Goal: Download file/media

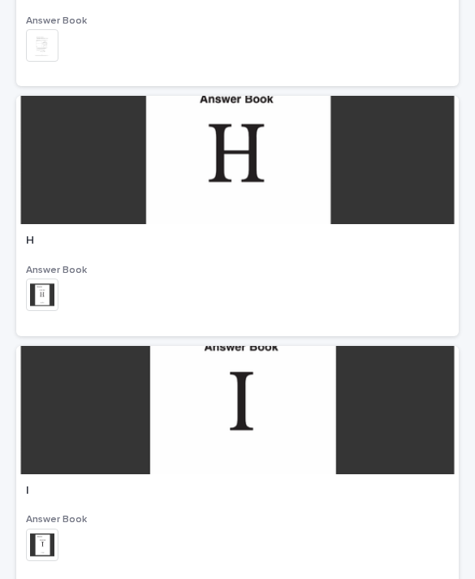
scroll to position [2166, 0]
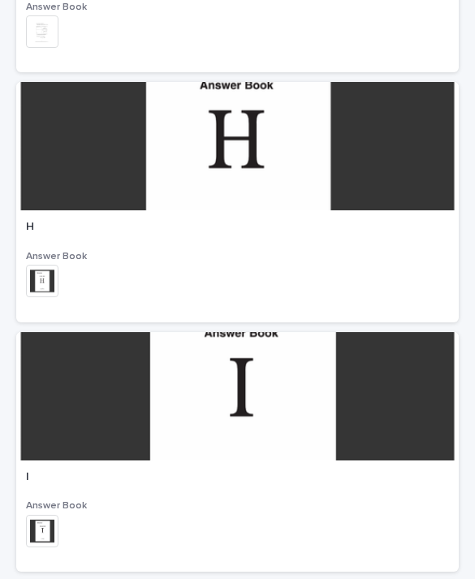
click at [36, 279] on img at bounding box center [42, 281] width 32 height 32
click at [308, 169] on div at bounding box center [237, 146] width 443 height 128
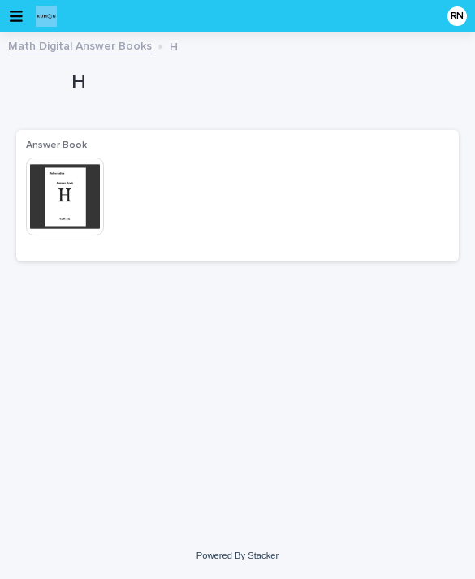
click at [59, 194] on img at bounding box center [65, 197] width 78 height 78
click at [58, 194] on img at bounding box center [65, 197] width 78 height 78
click at [113, 51] on link "Math Digital Answer Books" at bounding box center [80, 45] width 144 height 19
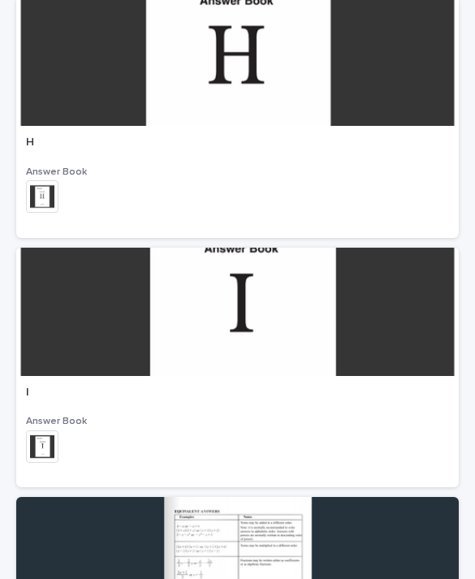
scroll to position [2229, 0]
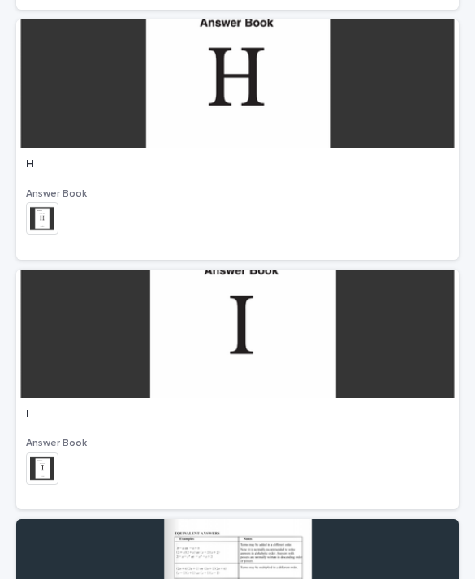
click at [33, 215] on img at bounding box center [42, 218] width 32 height 32
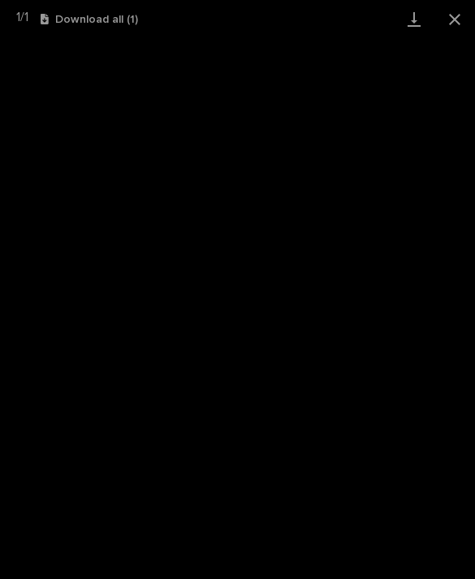
click at [119, 15] on button "Download all ( 1 )" at bounding box center [89, 19] width 97 height 11
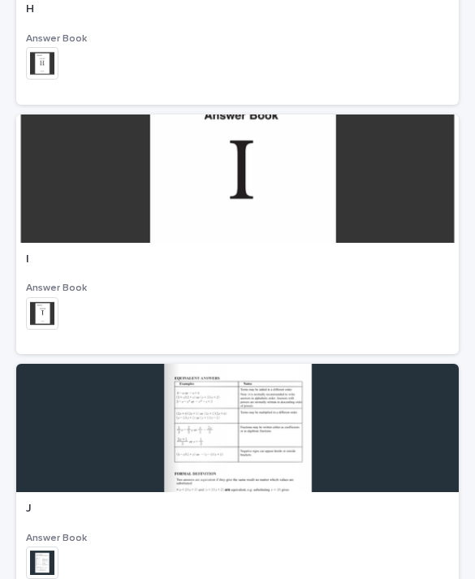
scroll to position [2337, 0]
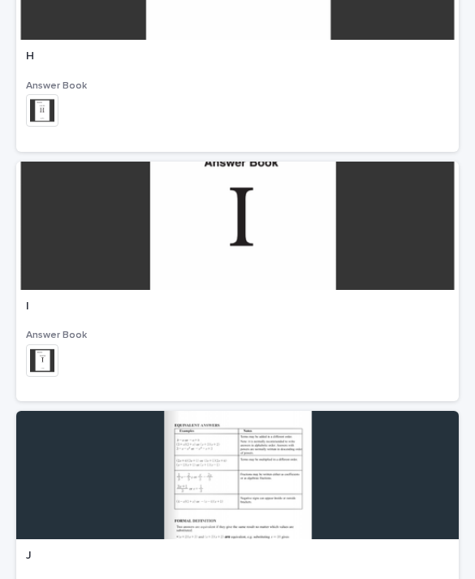
click at [46, 363] on img at bounding box center [42, 360] width 32 height 32
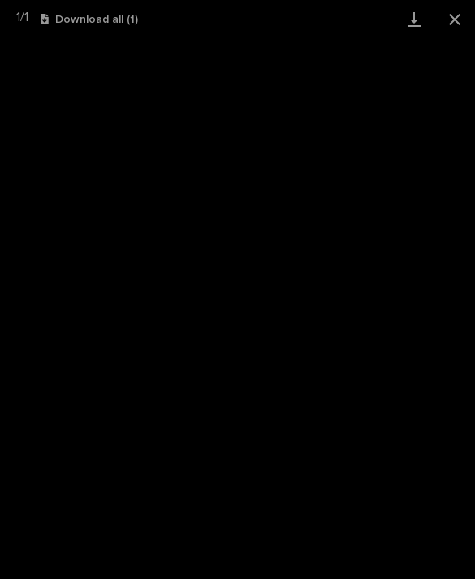
click at [123, 14] on button "Download all ( 1 )" at bounding box center [89, 19] width 97 height 11
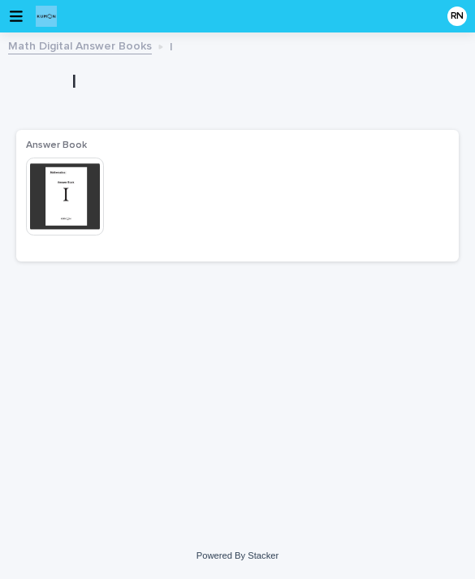
click at [79, 180] on img at bounding box center [65, 197] width 78 height 78
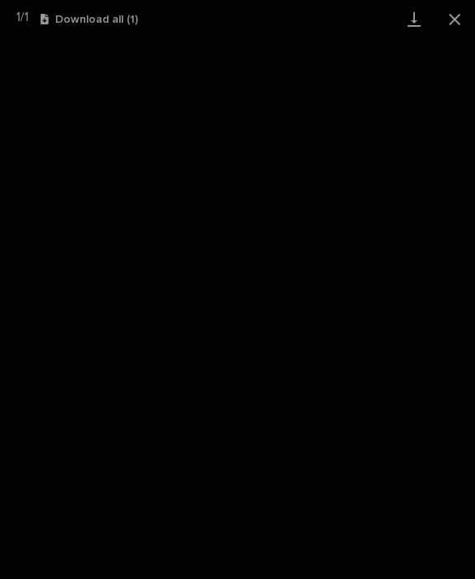
click at [119, 24] on button "Download all ( 1 )" at bounding box center [89, 19] width 97 height 11
